Goal: Obtain resource: Download file/media

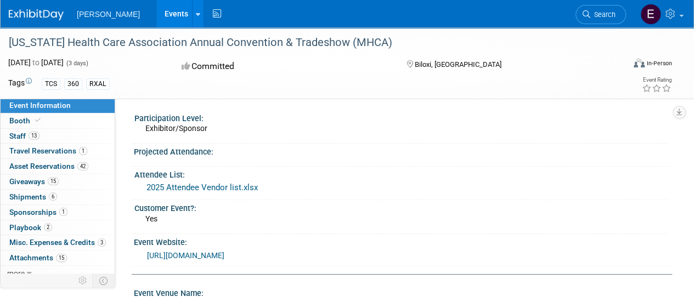
click at [156, 13] on link "Events" at bounding box center [176, 13] width 40 height 27
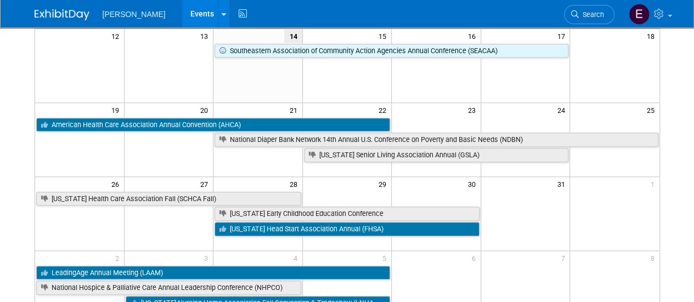
scroll to position [236, 0]
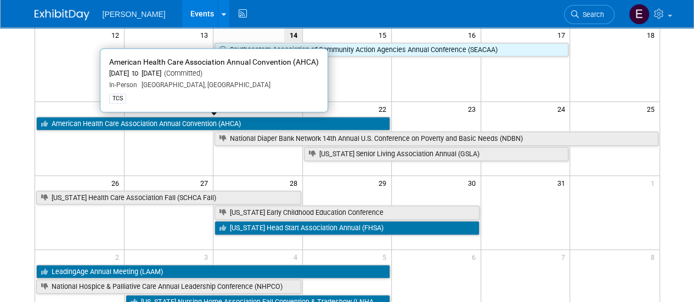
click at [221, 123] on link "American Health Care Association Annual Convention (AHCA)" at bounding box center [213, 124] width 354 height 14
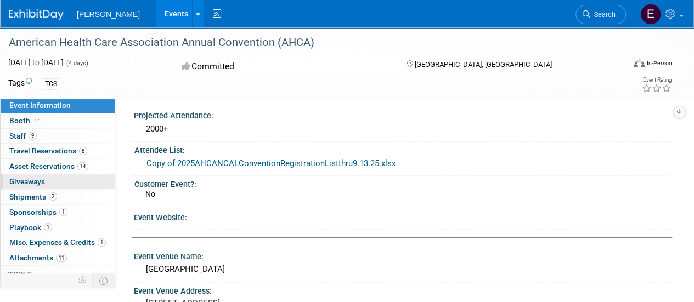
scroll to position [5, 0]
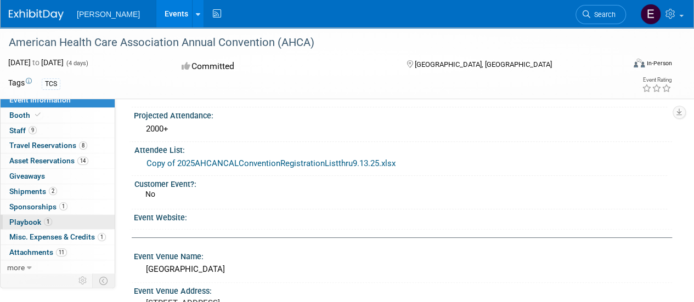
click at [31, 221] on span "Playbook 1" at bounding box center [30, 222] width 43 height 9
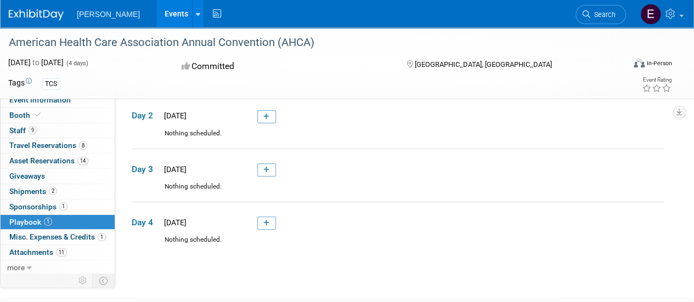
scroll to position [47, 0]
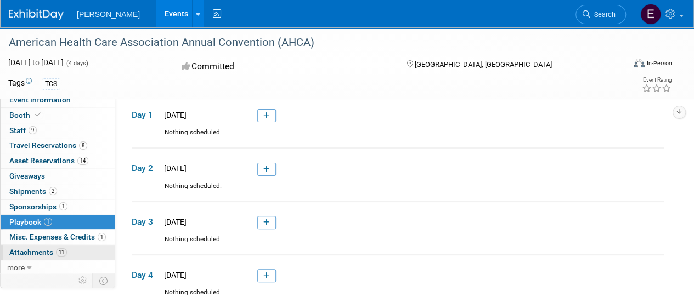
click at [79, 249] on link "11 Attachments 11" at bounding box center [58, 252] width 114 height 15
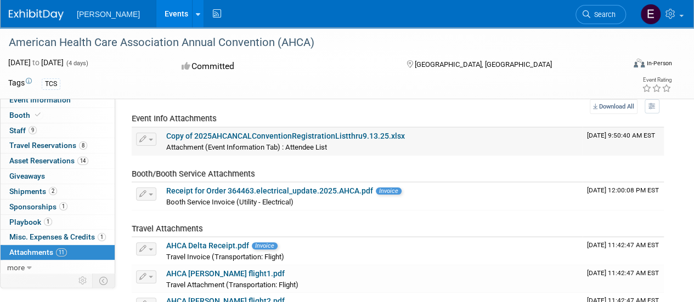
scroll to position [36, 0]
click at [326, 132] on link "Copy of 2025AHCANCALConventionRegistrationListthru9.13.25.xlsx" at bounding box center [285, 136] width 238 height 9
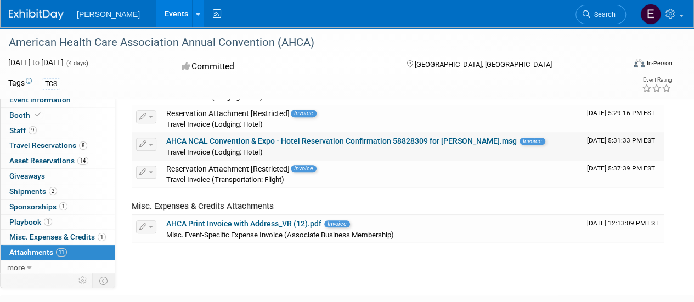
scroll to position [298, 0]
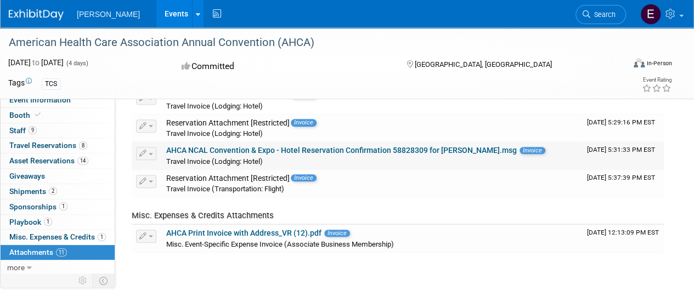
click at [342, 146] on link "AHCA NCAL Convention & Expo - Hotel Reservation Confirmation 58828309 for Emily…" at bounding box center [341, 150] width 350 height 9
